Goal: Contribute content

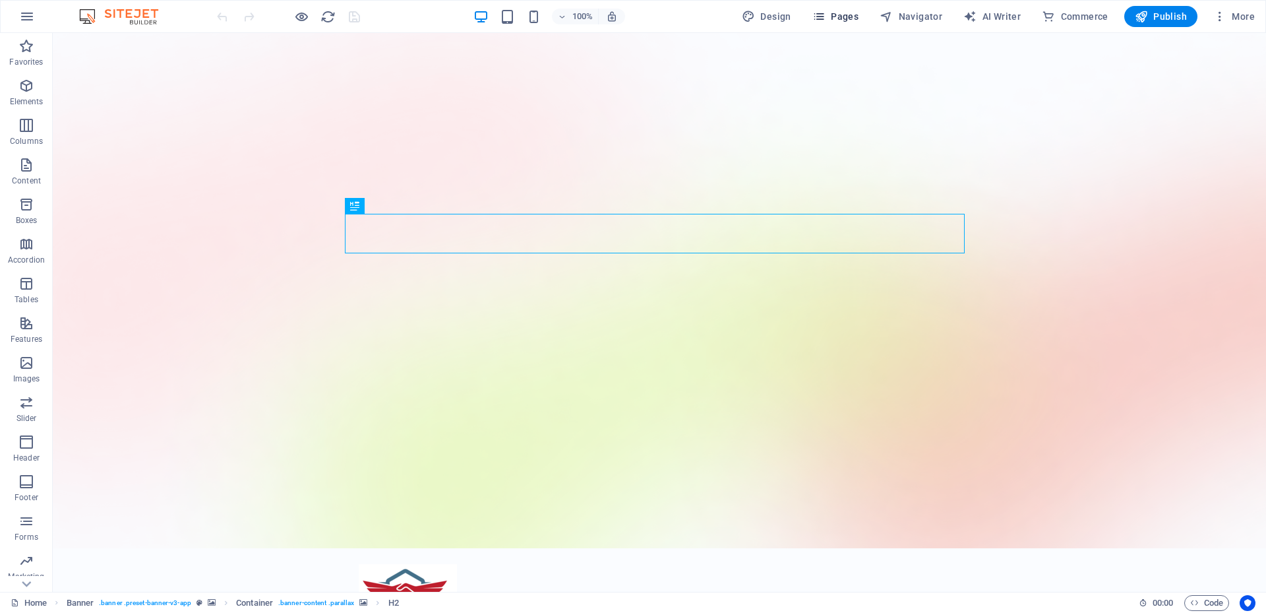
click at [850, 15] on span "Pages" at bounding box center [835, 16] width 46 height 13
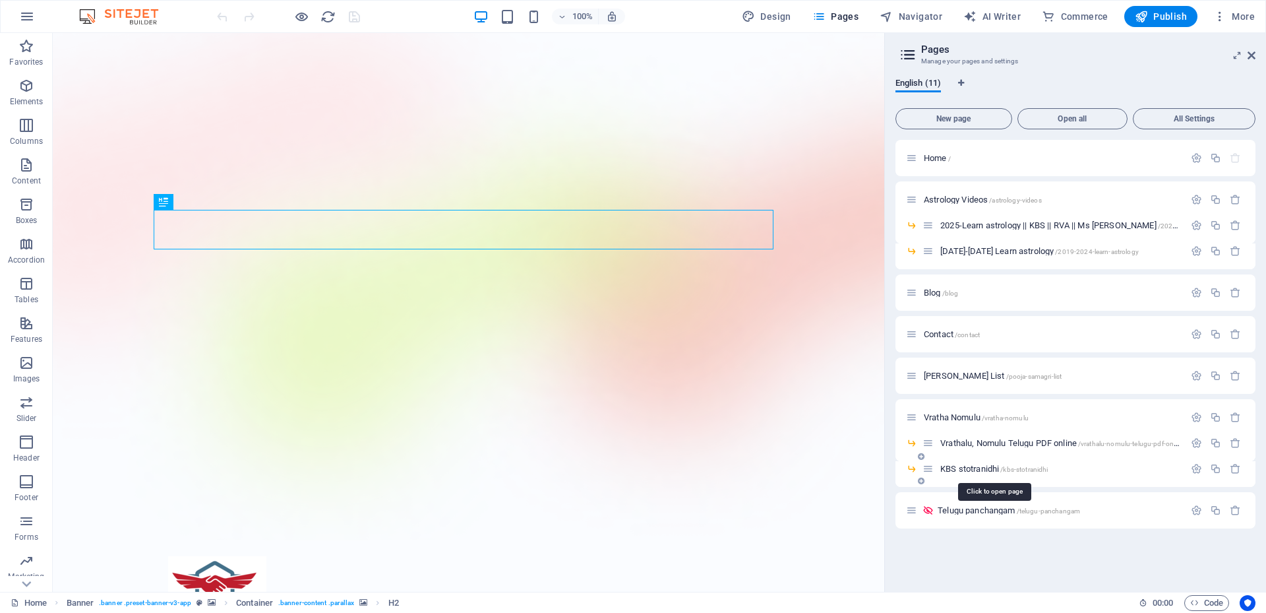
click at [959, 471] on span "KBS stotranidhi /kbs-stotranidhi" at bounding box center [993, 469] width 107 height 10
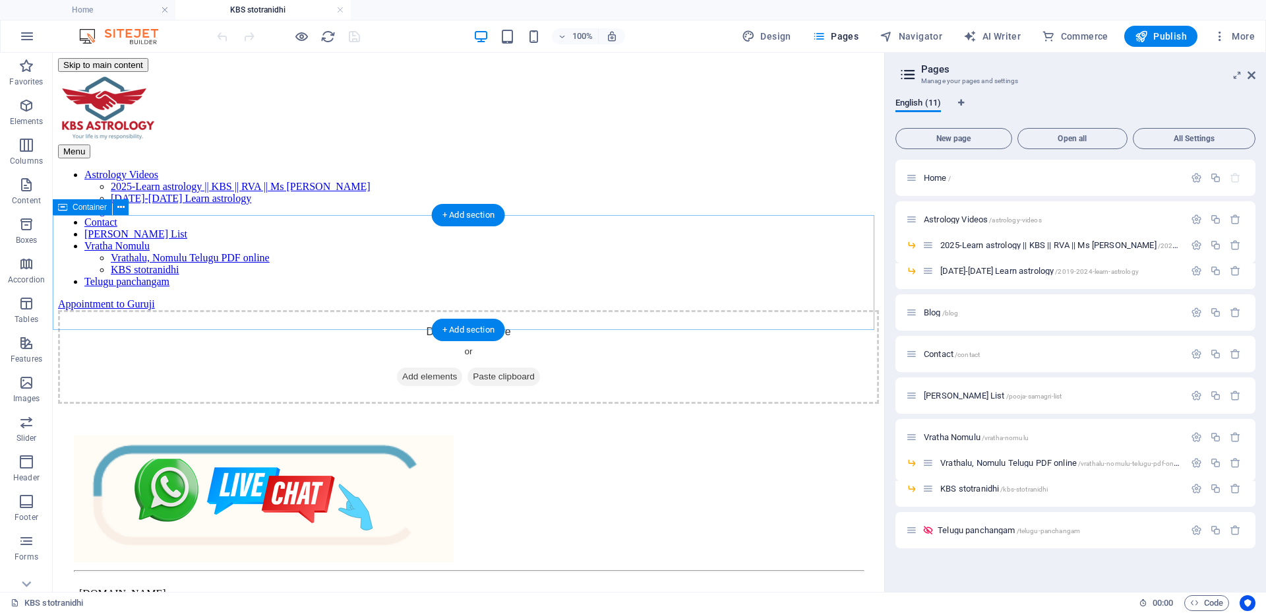
click at [425, 367] on span "Add elements" at bounding box center [429, 376] width 65 height 18
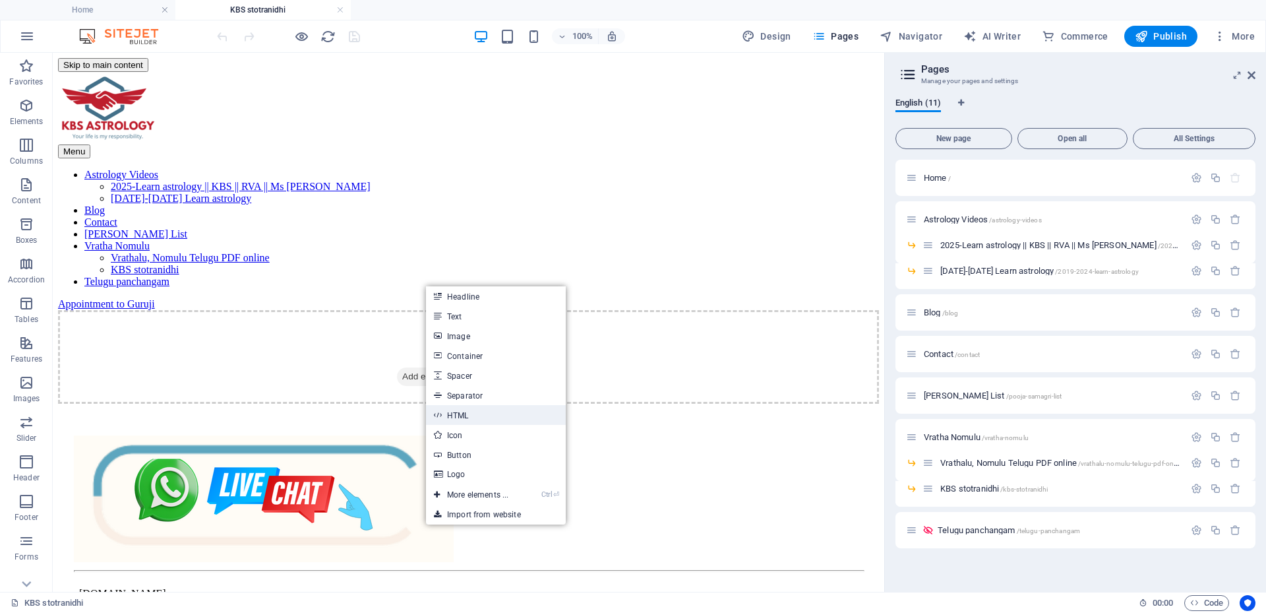
click at [471, 410] on link "HTML" at bounding box center [496, 415] width 140 height 20
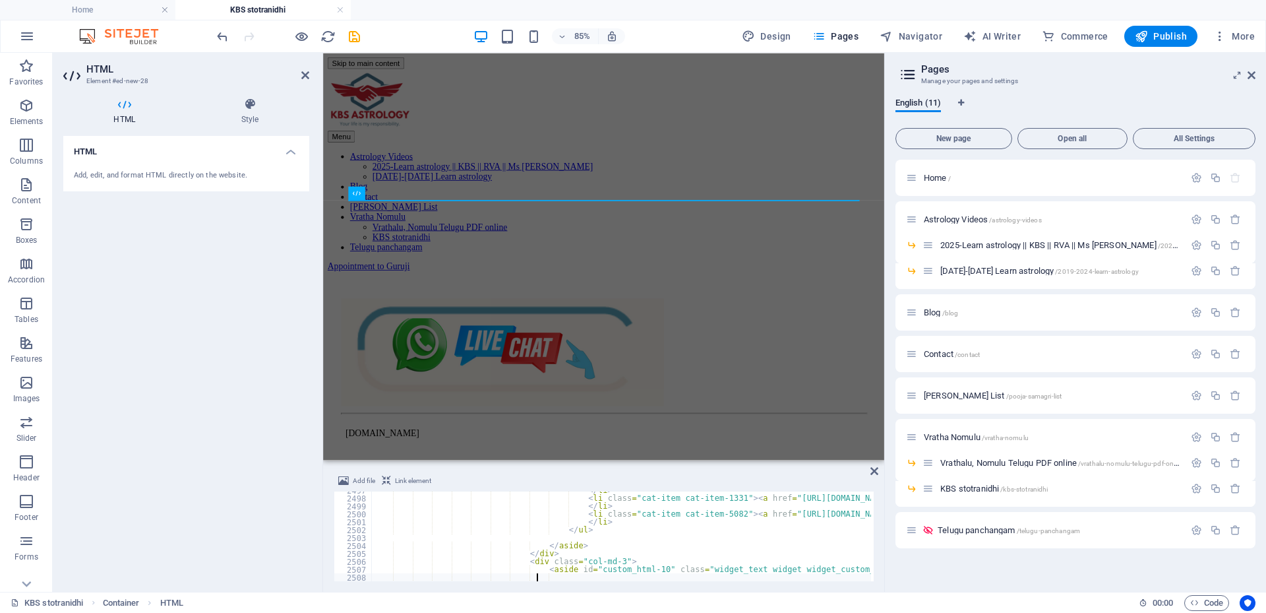
scroll to position [19755, 0]
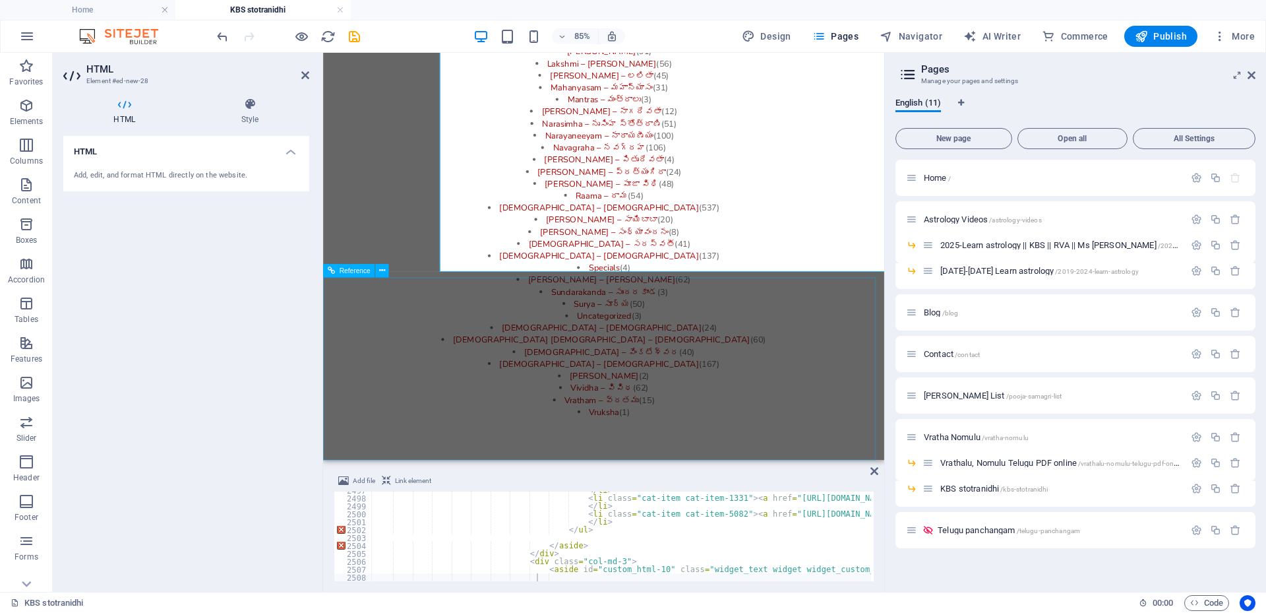
scroll to position [1824, 0]
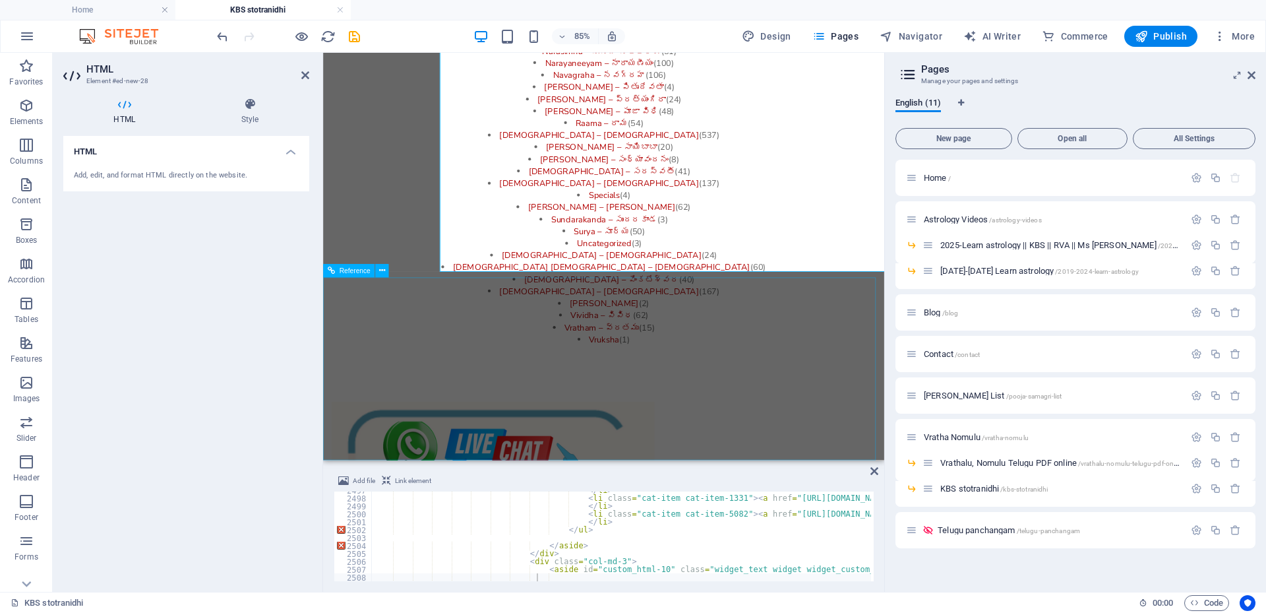
click at [675, 463] on figure at bounding box center [652, 526] width 640 height 127
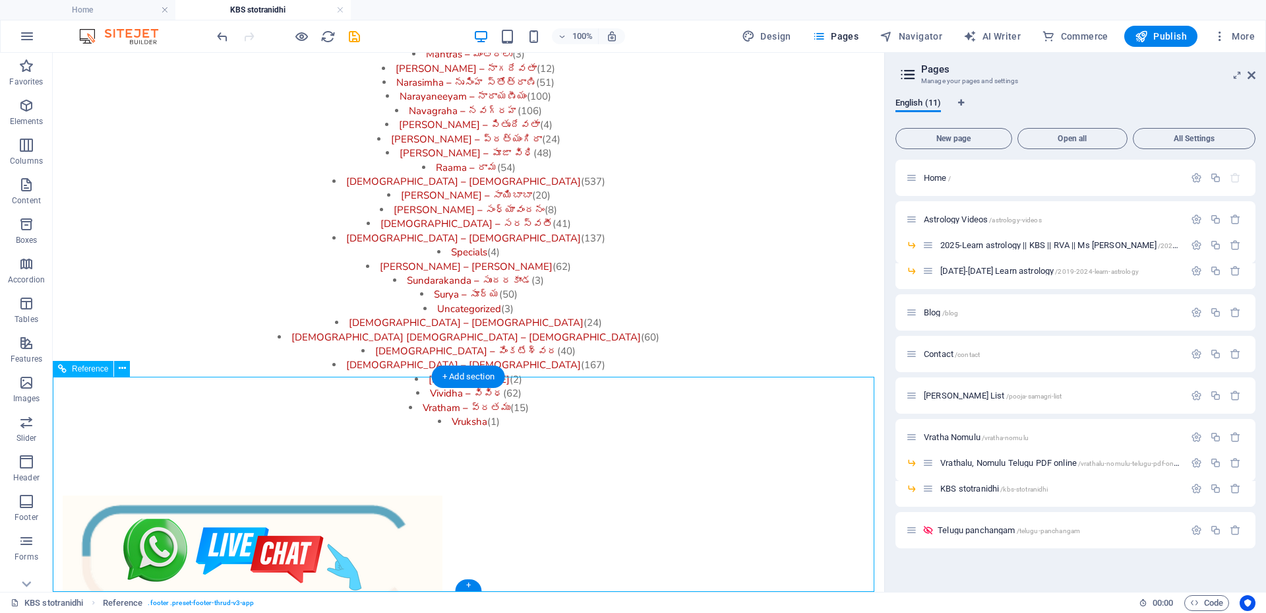
click at [510, 495] on figure at bounding box center [469, 558] width 812 height 127
click at [581, 495] on div at bounding box center [469, 558] width 812 height 127
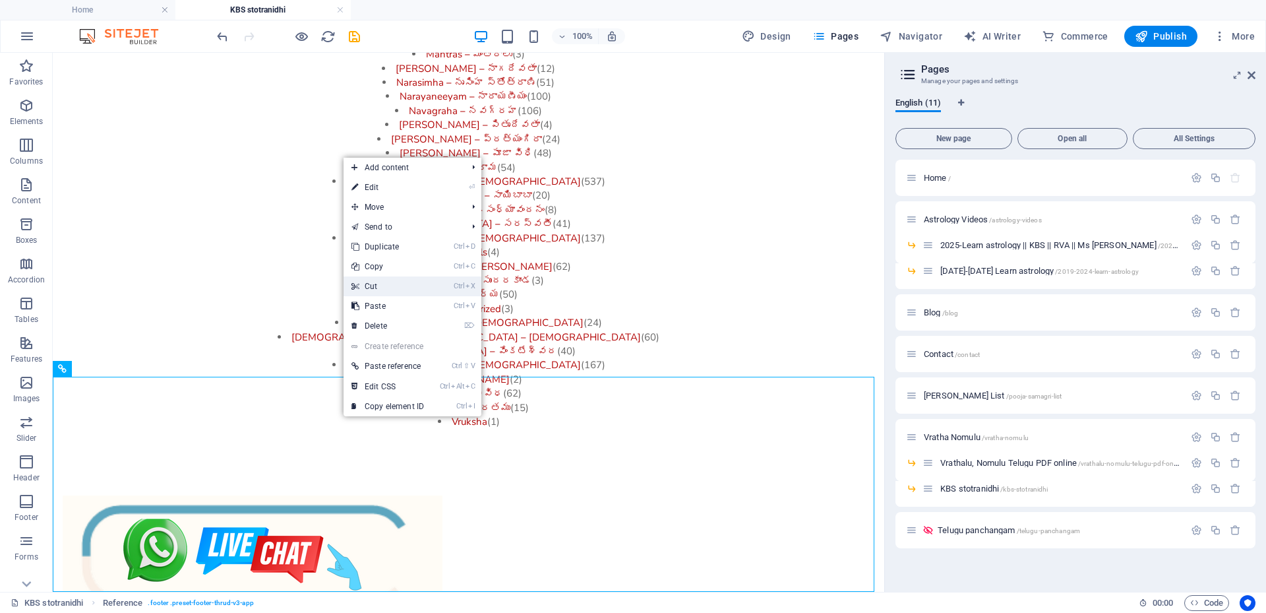
click at [386, 287] on link "Ctrl X Cut" at bounding box center [388, 286] width 88 height 20
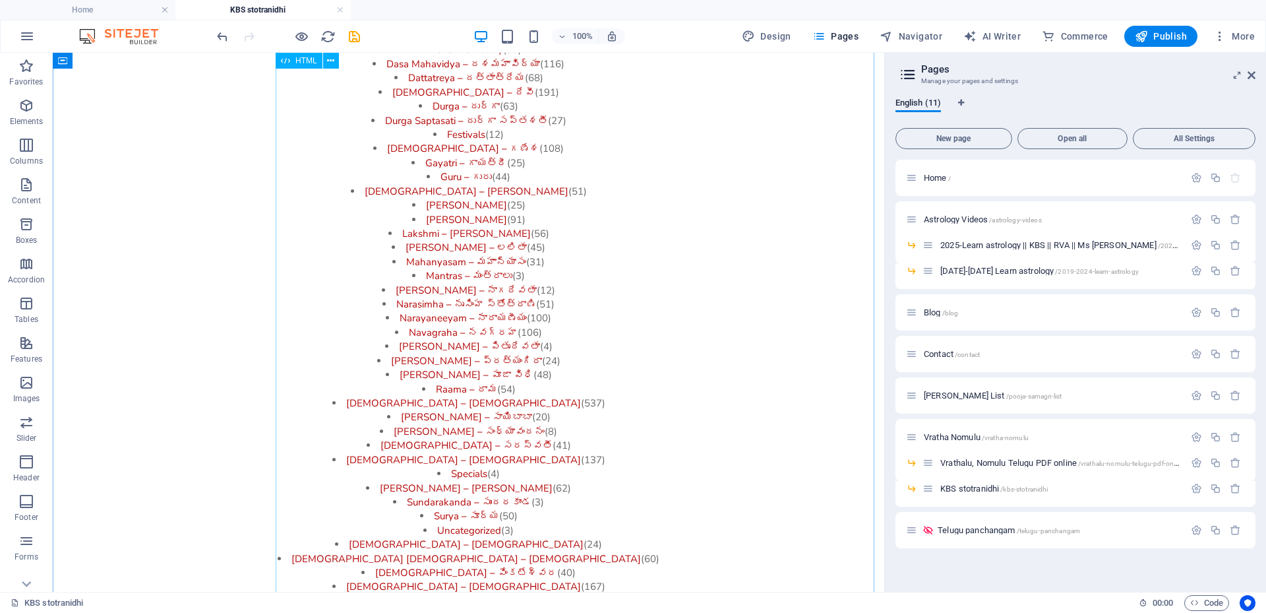
scroll to position [1493, 0]
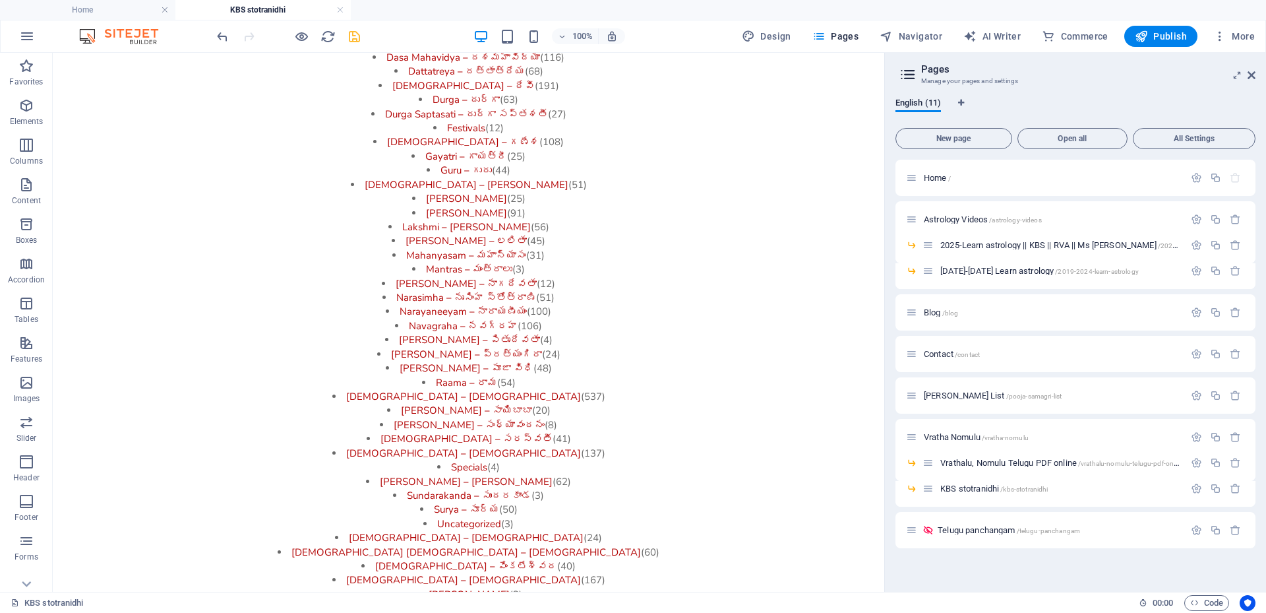
click at [360, 38] on icon "save" at bounding box center [354, 36] width 15 height 15
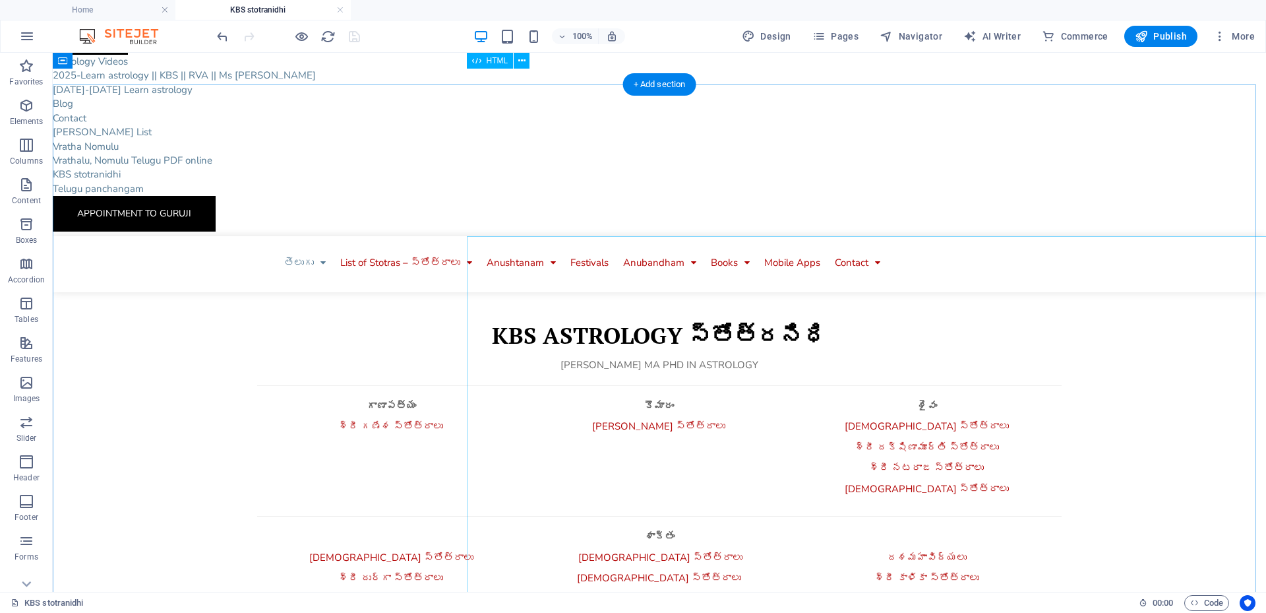
scroll to position [0, 0]
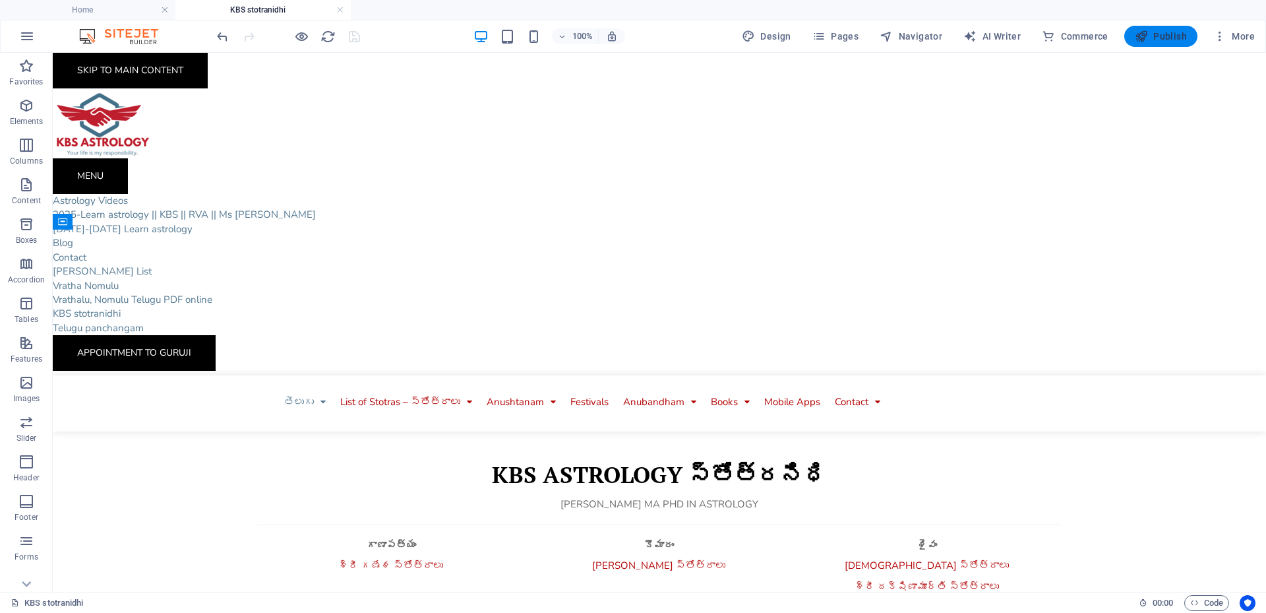
click at [1170, 33] on span "Publish" at bounding box center [1161, 36] width 52 height 13
